Goal: Information Seeking & Learning: Learn about a topic

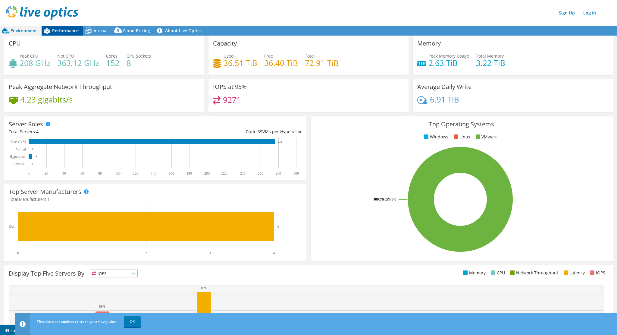
click at [65, 30] on span "Performance" at bounding box center [65, 31] width 27 height 6
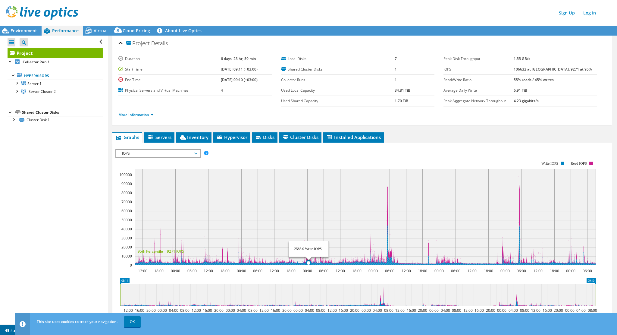
drag, startPoint x: 394, startPoint y: 229, endPoint x: 306, endPoint y: 229, distance: 88.3
click at [306, 229] on rect at bounding box center [365, 217] width 461 height 96
click at [164, 134] on span "Servers" at bounding box center [159, 137] width 24 height 6
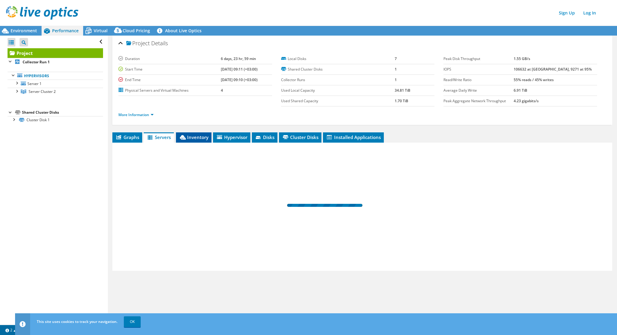
click at [194, 135] on span "Inventory" at bounding box center [194, 137] width 30 height 6
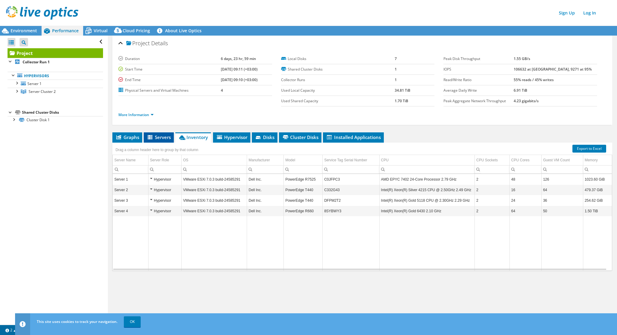
click at [163, 134] on span "Servers" at bounding box center [159, 137] width 24 height 6
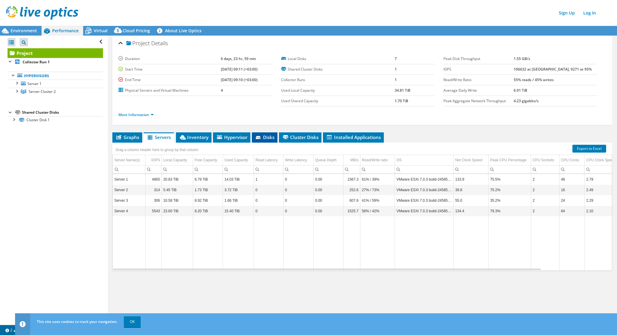
click at [274, 134] on span "Disks" at bounding box center [265, 137] width 20 height 6
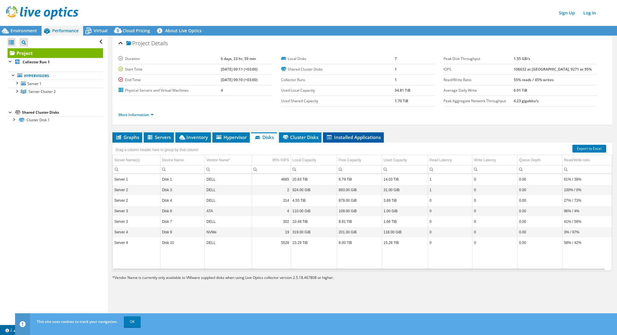
click at [356, 137] on span "Installed Applications" at bounding box center [353, 137] width 55 height 6
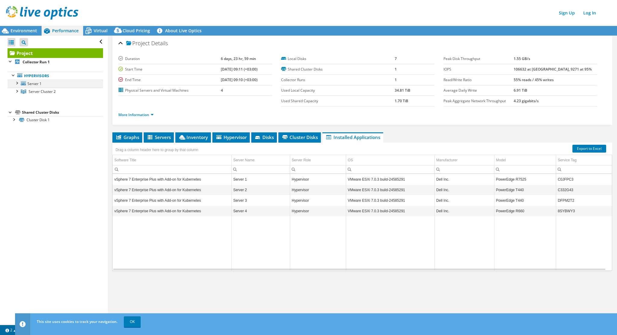
click at [17, 83] on div at bounding box center [17, 83] width 6 height 6
click at [17, 114] on div at bounding box center [17, 114] width 6 height 6
click at [16, 168] on div at bounding box center [14, 166] width 6 height 6
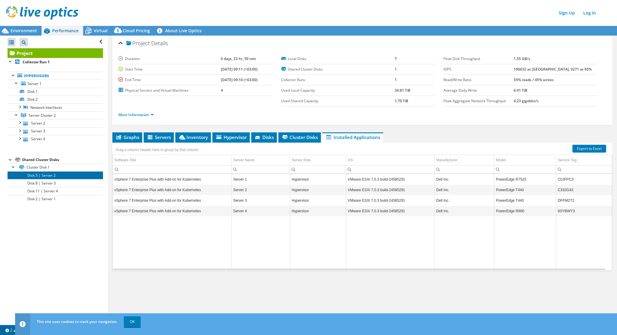
click at [58, 174] on link "Disk 5 | Server 2" at bounding box center [56, 175] width 96 height 8
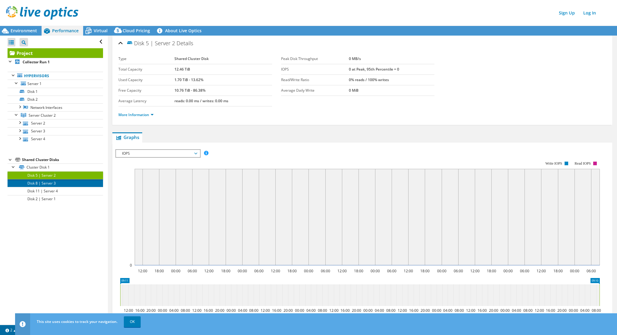
click at [57, 184] on link "Disk 8 | Server 3" at bounding box center [56, 183] width 96 height 8
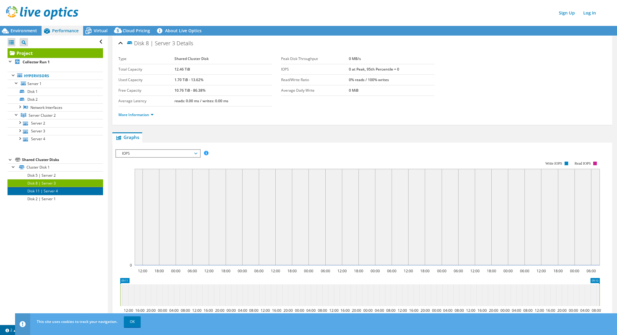
click at [55, 193] on link "Disk 11 | Server 4" at bounding box center [56, 191] width 96 height 8
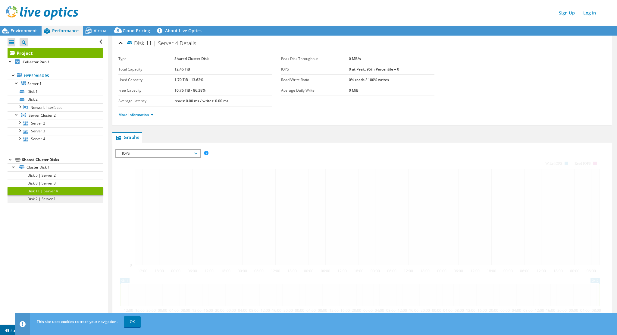
click at [53, 201] on link "Disk 2 | Server 1" at bounding box center [56, 199] width 96 height 8
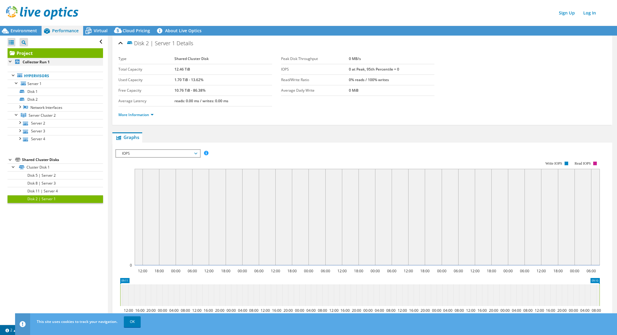
click at [10, 62] on div at bounding box center [11, 61] width 6 height 6
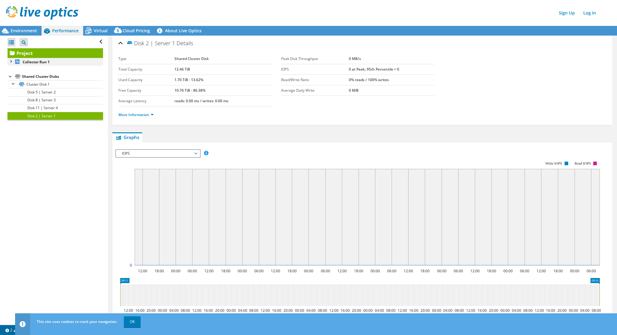
click at [10, 62] on div at bounding box center [11, 61] width 6 height 6
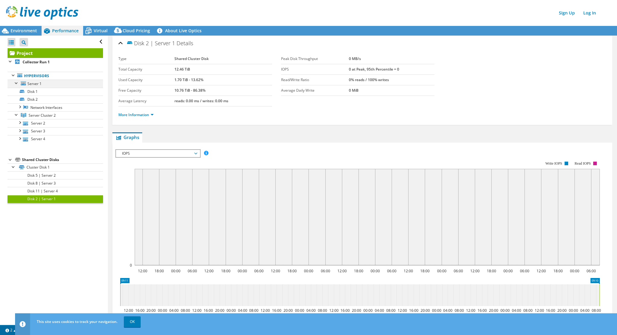
click at [16, 82] on div at bounding box center [17, 83] width 6 height 6
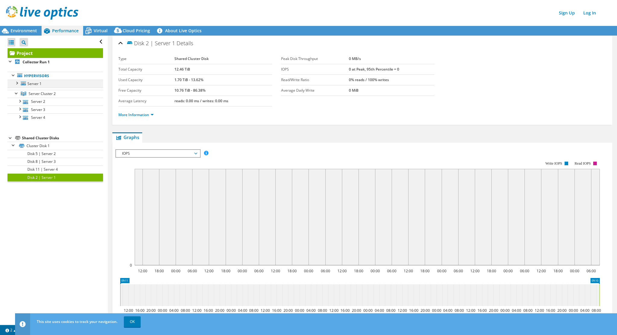
click at [16, 82] on div at bounding box center [17, 83] width 6 height 6
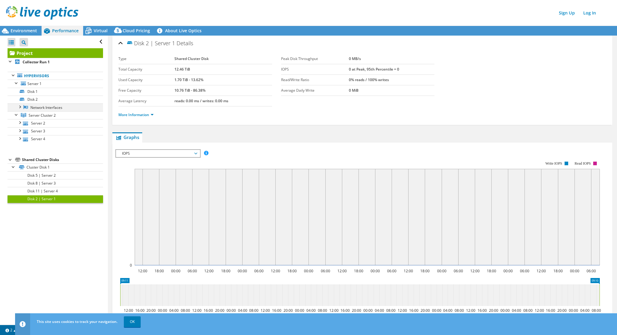
click at [21, 105] on div at bounding box center [20, 106] width 6 height 6
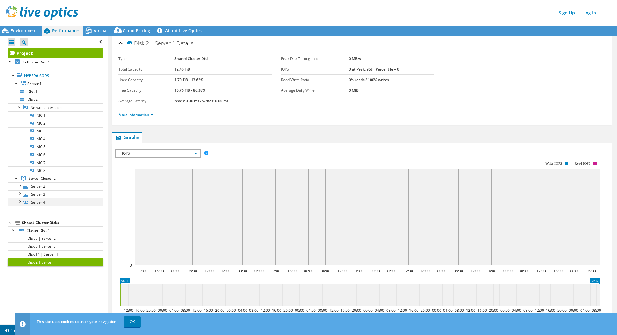
click at [20, 201] on div at bounding box center [20, 201] width 6 height 6
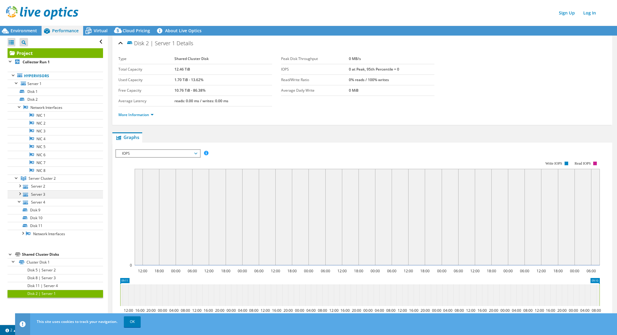
click at [20, 195] on div at bounding box center [20, 193] width 6 height 6
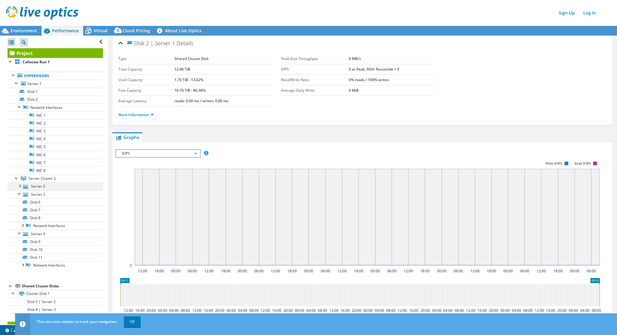
click at [20, 185] on div at bounding box center [20, 185] width 6 height 6
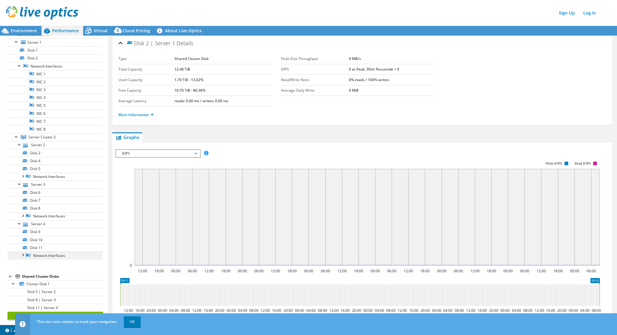
click at [23, 253] on div at bounding box center [23, 254] width 6 height 6
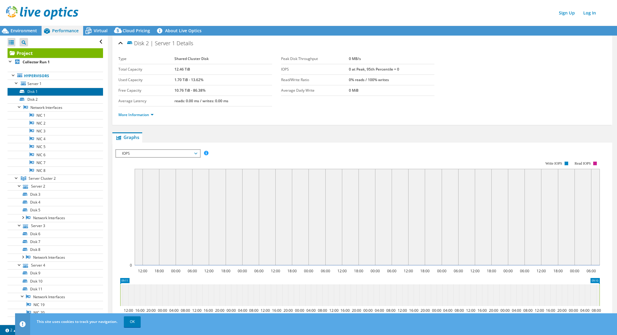
click at [45, 93] on link "Disk 1" at bounding box center [56, 92] width 96 height 8
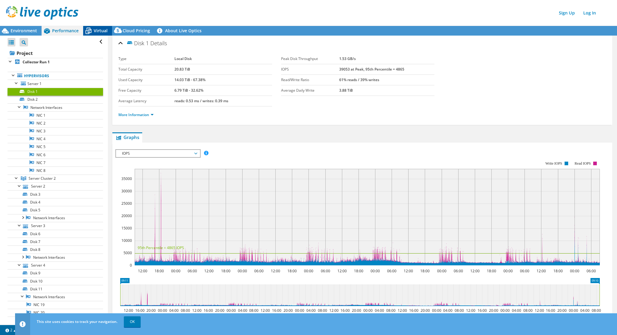
click at [99, 31] on span "Virtual" at bounding box center [101, 31] width 14 height 6
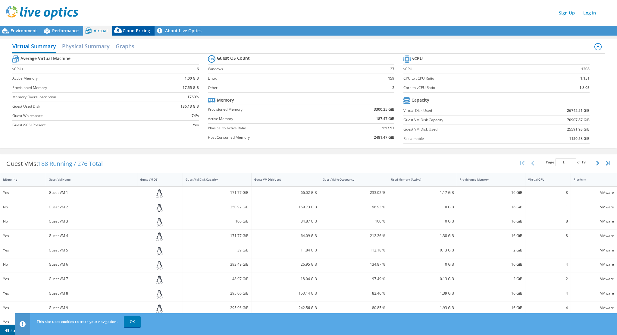
click at [135, 33] on span "Cloud Pricing" at bounding box center [136, 31] width 27 height 6
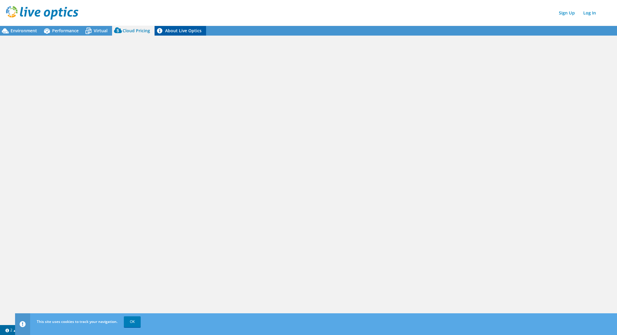
click at [176, 28] on link "About Live Optics" at bounding box center [181, 31] width 52 height 10
click at [68, 31] on span "Performance" at bounding box center [65, 31] width 27 height 6
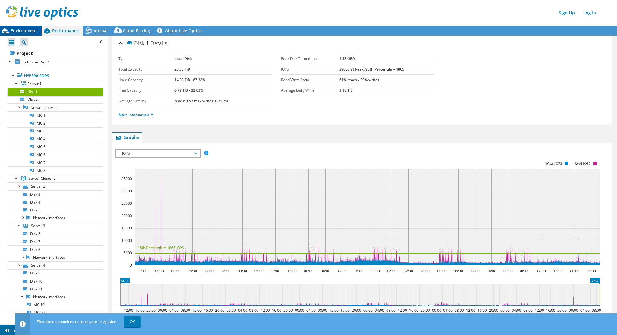
click at [26, 29] on span "Environment" at bounding box center [24, 31] width 27 height 6
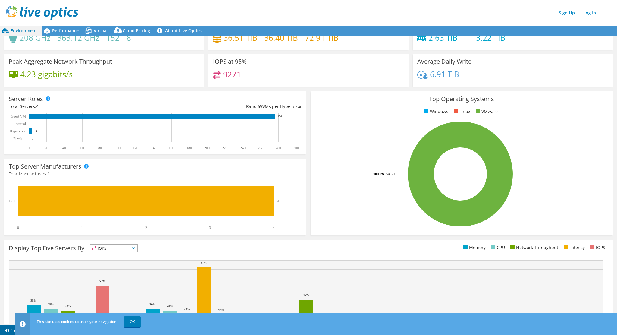
scroll to position [62, 0]
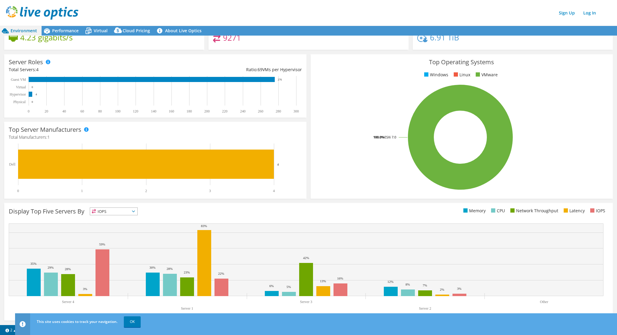
click at [135, 214] on span "IOPS" at bounding box center [113, 211] width 47 height 7
click at [112, 226] on li "Memory" at bounding box center [113, 227] width 47 height 8
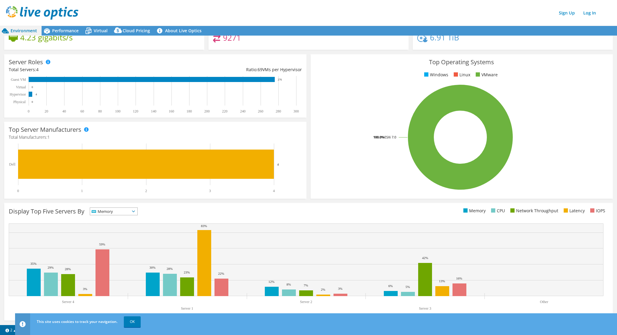
click at [135, 211] on icon at bounding box center [133, 211] width 3 height 2
click at [120, 237] on li "CPU" at bounding box center [113, 236] width 47 height 8
click at [137, 208] on span "CPU" at bounding box center [113, 211] width 47 height 7
click at [118, 246] on li "Network Throughput" at bounding box center [113, 244] width 47 height 8
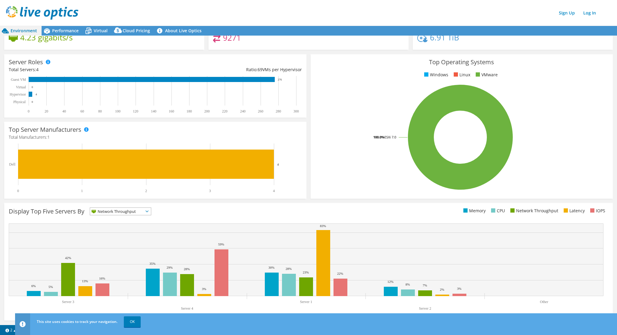
click at [148, 211] on icon at bounding box center [147, 211] width 3 height 2
click at [129, 219] on li "IOPS" at bounding box center [120, 219] width 61 height 8
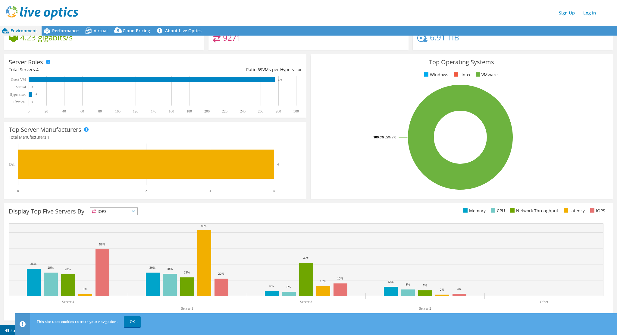
click at [129, 219] on div "Display Top Five Servers By IOPS IOPS" at bounding box center [308, 262] width 609 height 118
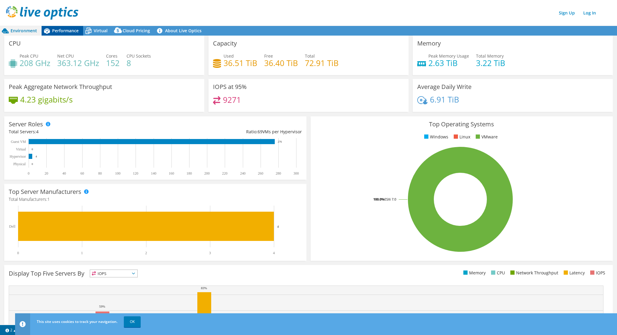
click at [61, 31] on span "Performance" at bounding box center [65, 31] width 27 height 6
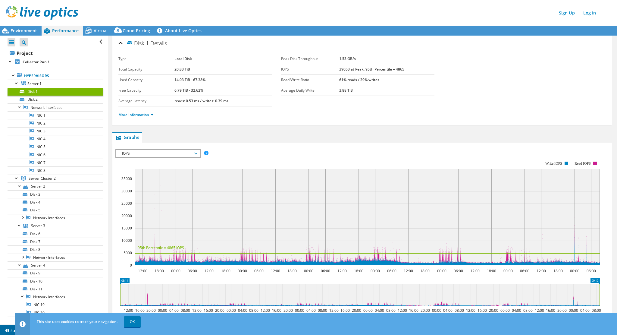
click at [199, 152] on span "IOPS" at bounding box center [157, 153] width 83 height 7
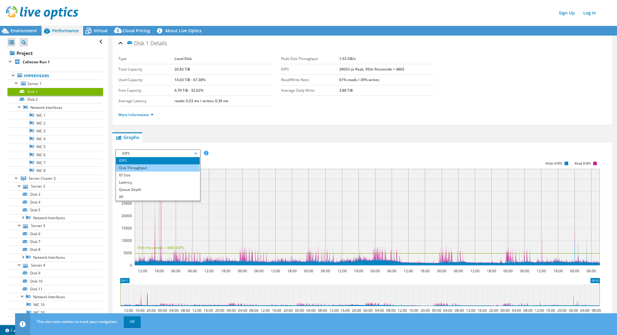
click at [168, 166] on li "Disk Throughput" at bounding box center [157, 167] width 83 height 7
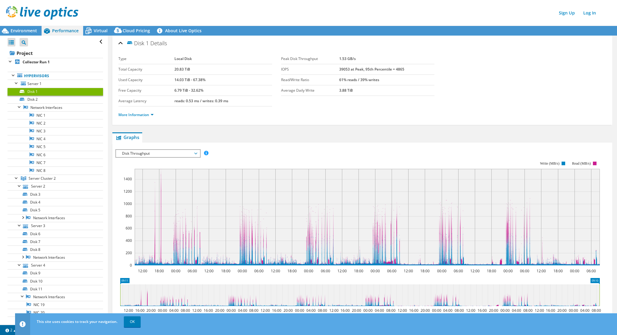
click at [194, 151] on span "Disk Throughput" at bounding box center [157, 153] width 77 height 7
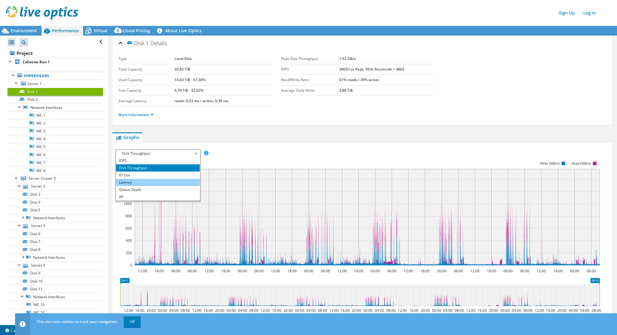
click at [177, 180] on li "Latency" at bounding box center [157, 182] width 83 height 7
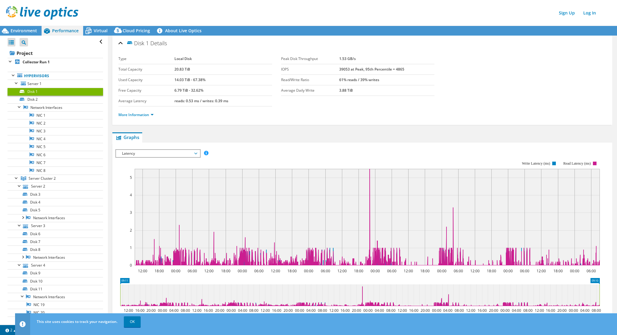
click at [196, 151] on span "Latency" at bounding box center [157, 153] width 77 height 7
click at [171, 190] on li "Queue Depth" at bounding box center [157, 189] width 83 height 7
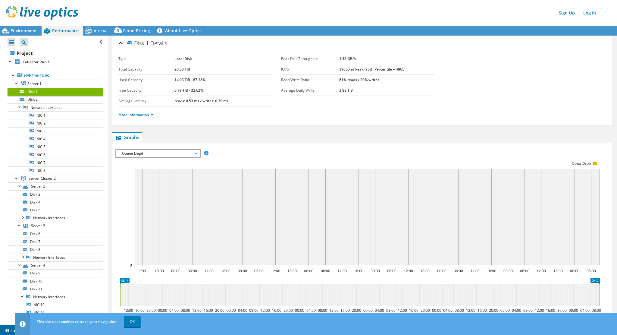
click at [195, 152] on span "Queue Depth" at bounding box center [157, 153] width 77 height 7
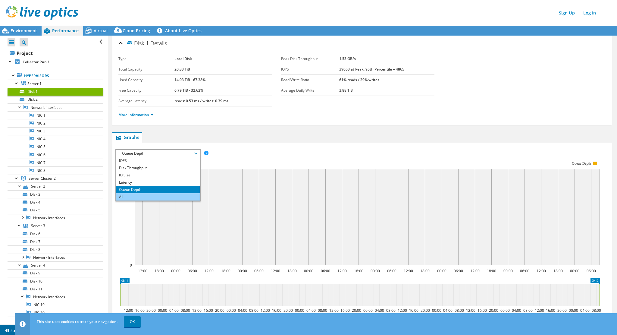
click at [165, 196] on li "All" at bounding box center [157, 196] width 83 height 7
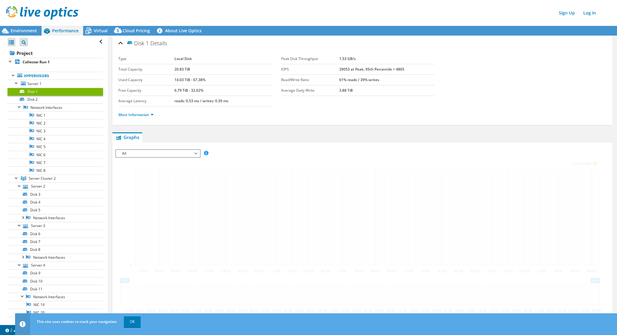
click at [195, 154] on span "All" at bounding box center [157, 153] width 77 height 7
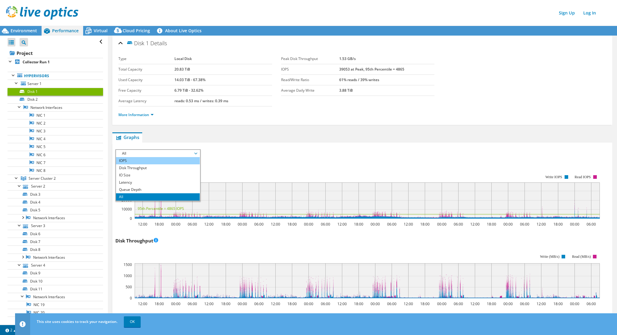
click at [137, 157] on li "IOPS" at bounding box center [157, 160] width 83 height 7
